Goal: Information Seeking & Learning: Understand process/instructions

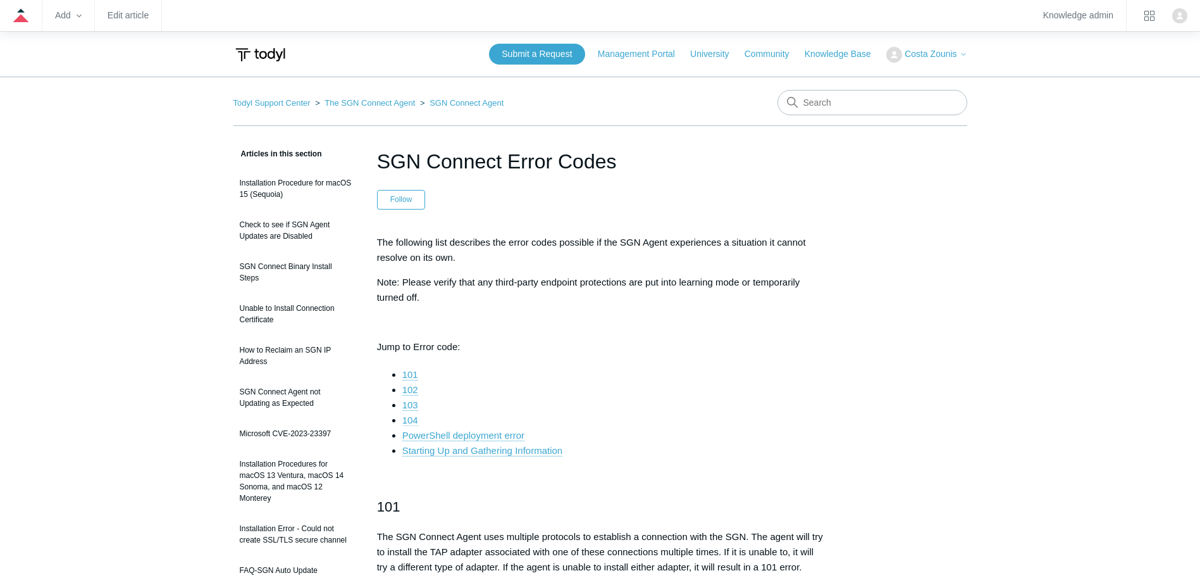
click at [411, 418] on link "104" at bounding box center [410, 419] width 16 height 11
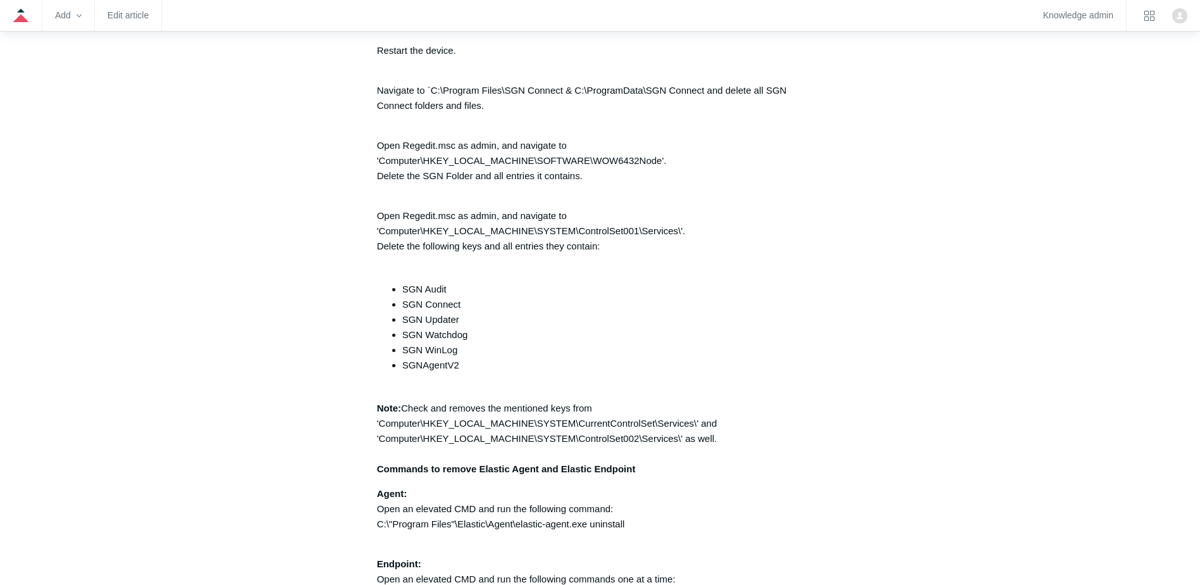
scroll to position [2977, 0]
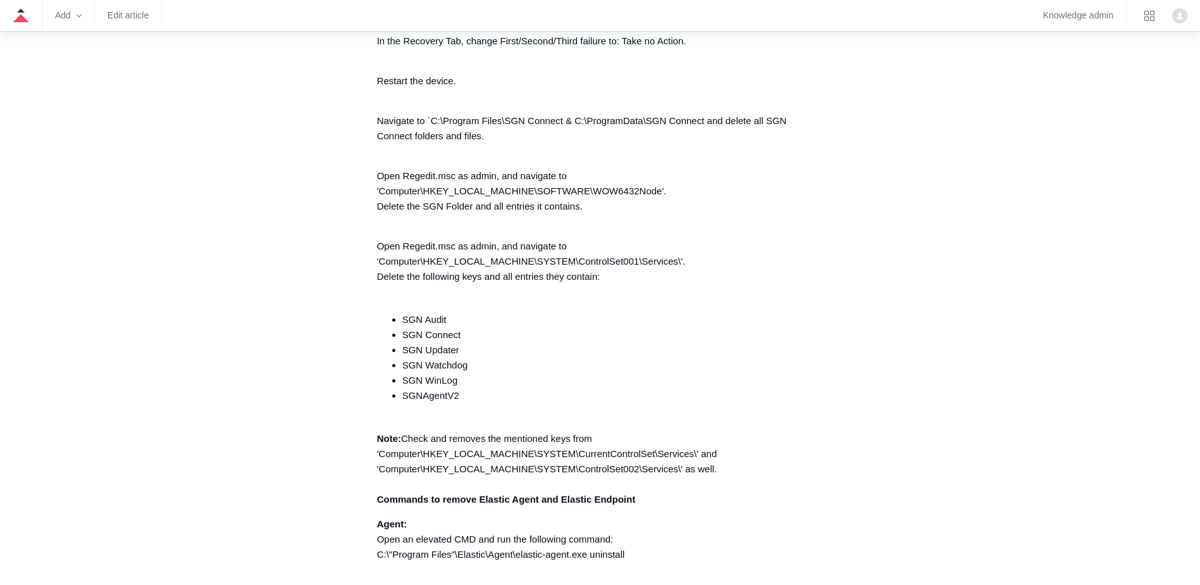
click at [380, 130] on p "Navigate to `C:\Program Files\SGN Connect & C:\ProgramData\SGN Connect and dele…" at bounding box center [600, 121] width 447 height 46
drag, startPoint x: 446, startPoint y: 132, endPoint x: 705, endPoint y: 132, distance: 259.4
click at [705, 132] on p "Navigate to `C:\Program Files\SGN Connect & C:\ProgramData\SGN Connect and dele…" at bounding box center [600, 121] width 447 height 46
copy p "`C:\Program Files\SGN Connect & C:\ProgramData\SGN Connect"
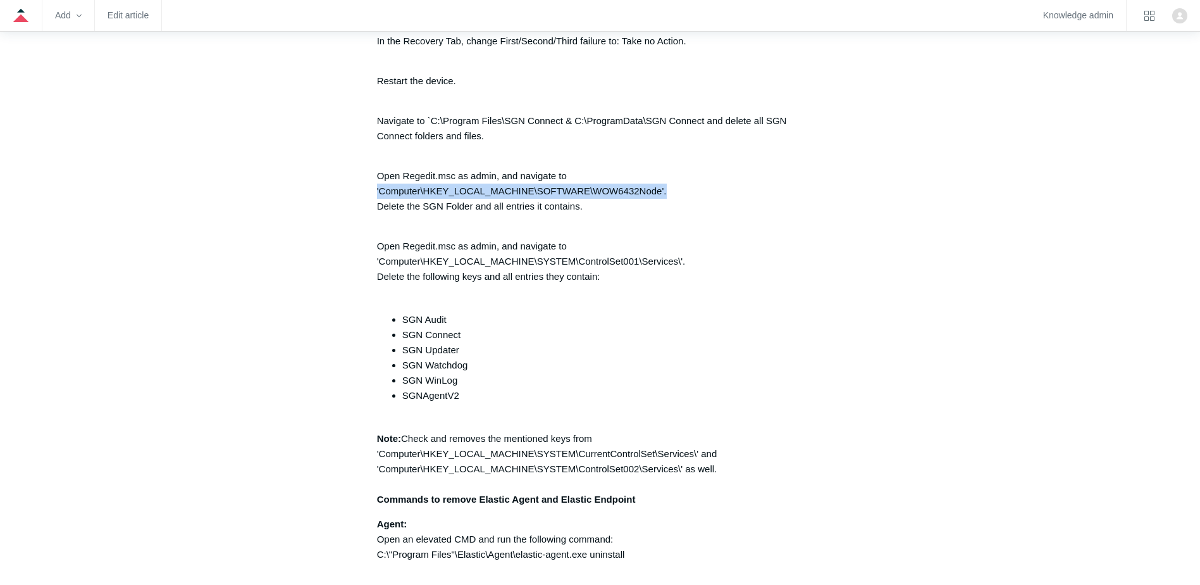
drag, startPoint x: 377, startPoint y: 201, endPoint x: 700, endPoint y: 199, distance: 323.3
click at [700, 199] on p "Open Regedit.msc as admin, and navigate to 'Computer\HKEY_LOCAL_MACHINE\SOFTWAR…" at bounding box center [600, 183] width 447 height 61
copy p "'Computer\HKEY_LOCAL_MACHINE\SOFTWARE\WOW6432Node'."
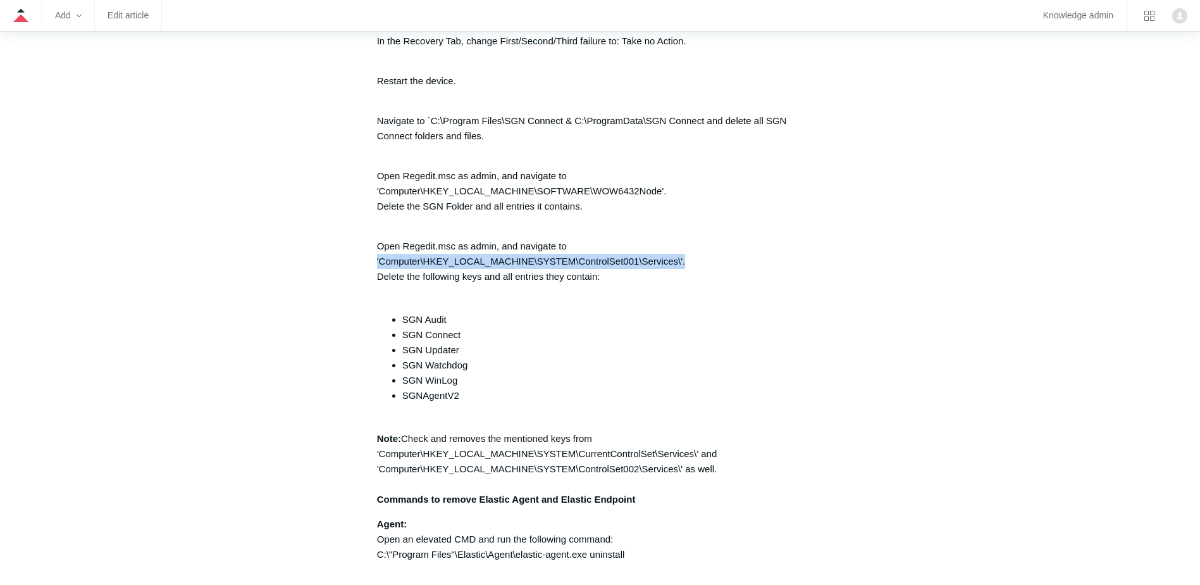
drag, startPoint x: 371, startPoint y: 271, endPoint x: 714, endPoint y: 274, distance: 342.3
copy p "'Computer\HKEY_LOCAL_MACHINE\SYSTEM\ControlSet001\Services\'."
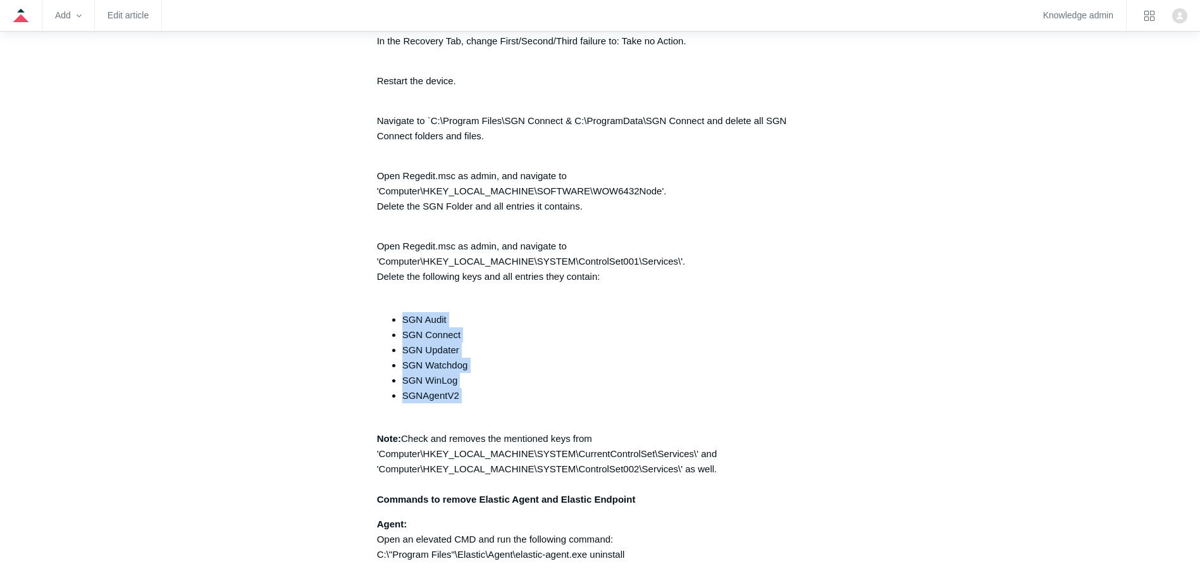
drag, startPoint x: 404, startPoint y: 327, endPoint x: 520, endPoint y: 419, distance: 148.2
click at [520, 418] on ul "SGN Audit SGN Connect SGN Updater SGN Watchdog SGN WinLog SGNAgentV2" at bounding box center [607, 365] width 434 height 106
copy ul "SGN Audit SGN Connect SGN Updater SGN Watchdog SGN WinLog SGNAgentV2"
click at [378, 464] on p "Note: Check and removes the mentioned keys from 'Computer\HKEY_LOCAL_MACHINE\SY…" at bounding box center [600, 469] width 447 height 76
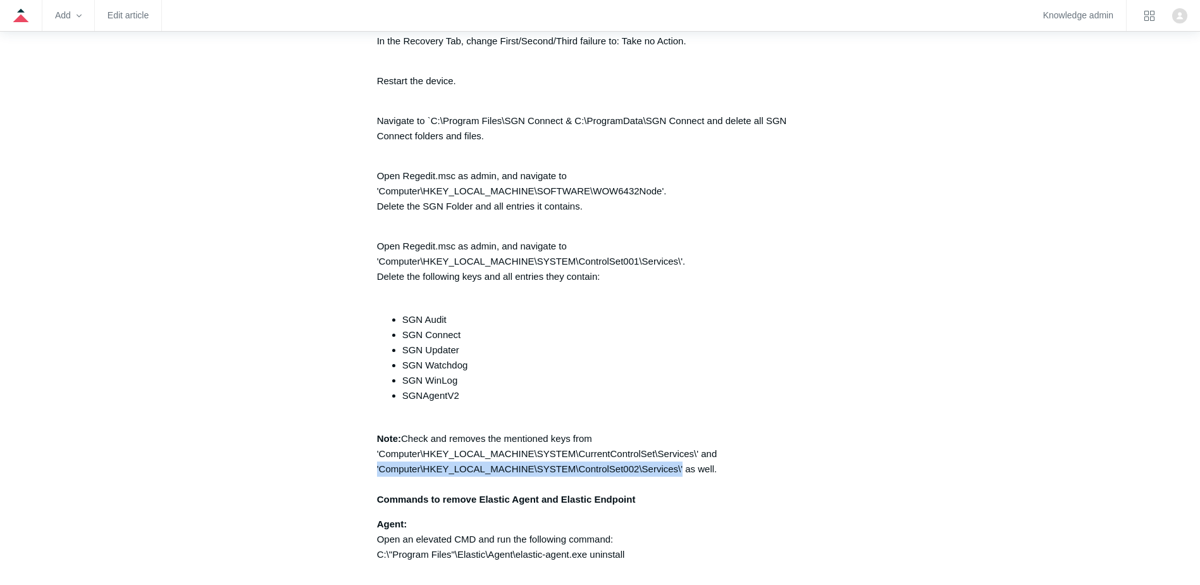
drag, startPoint x: 375, startPoint y: 473, endPoint x: 682, endPoint y: 485, distance: 307.1
copy p "'Computer\HKEY_LOCAL_MACHINE\SYSTEM\ControlSet002\Services\'"
